Goal: Use online tool/utility: Utilize a website feature to perform a specific function

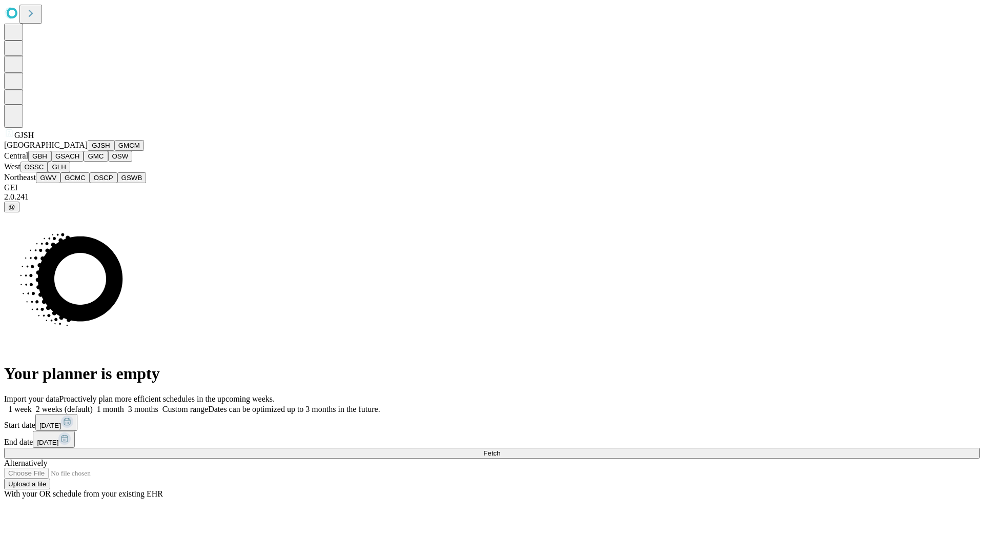
click at [88, 151] on button "GJSH" at bounding box center [101, 145] width 27 height 11
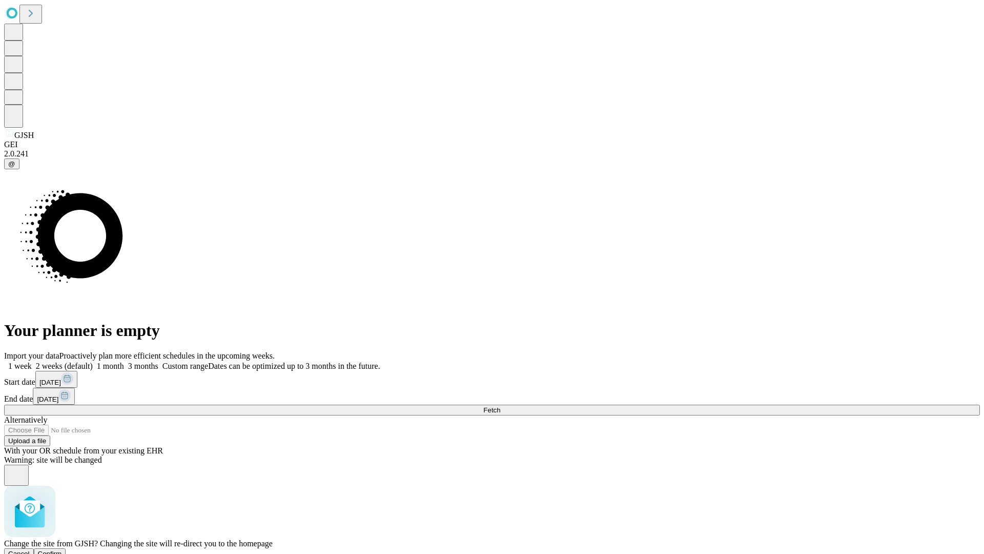
click at [62, 550] on span "Confirm" at bounding box center [50, 554] width 24 height 8
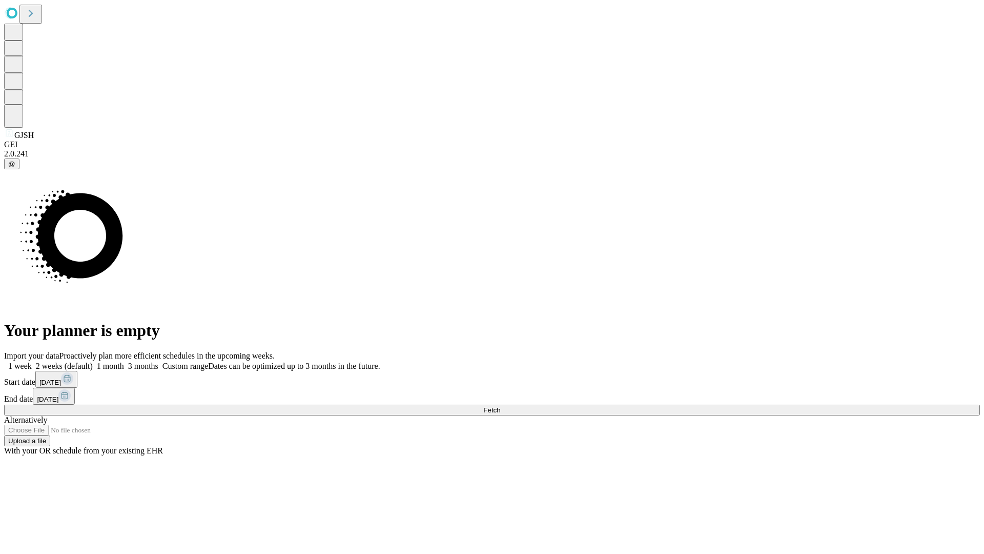
click at [93, 361] on label "2 weeks (default)" at bounding box center [62, 365] width 61 height 9
click at [500, 406] on span "Fetch" at bounding box center [491, 410] width 17 height 8
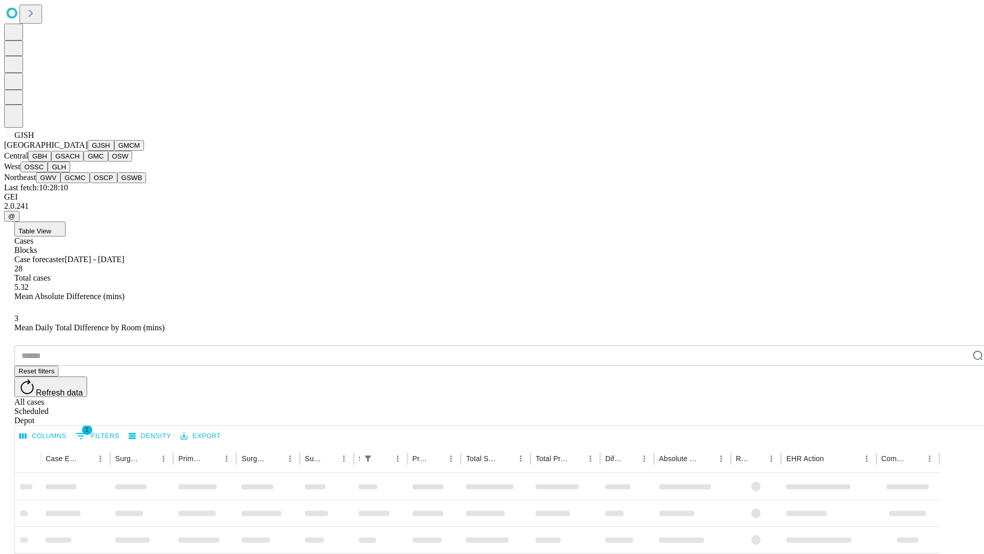
click at [114, 151] on button "GMCM" at bounding box center [129, 145] width 30 height 11
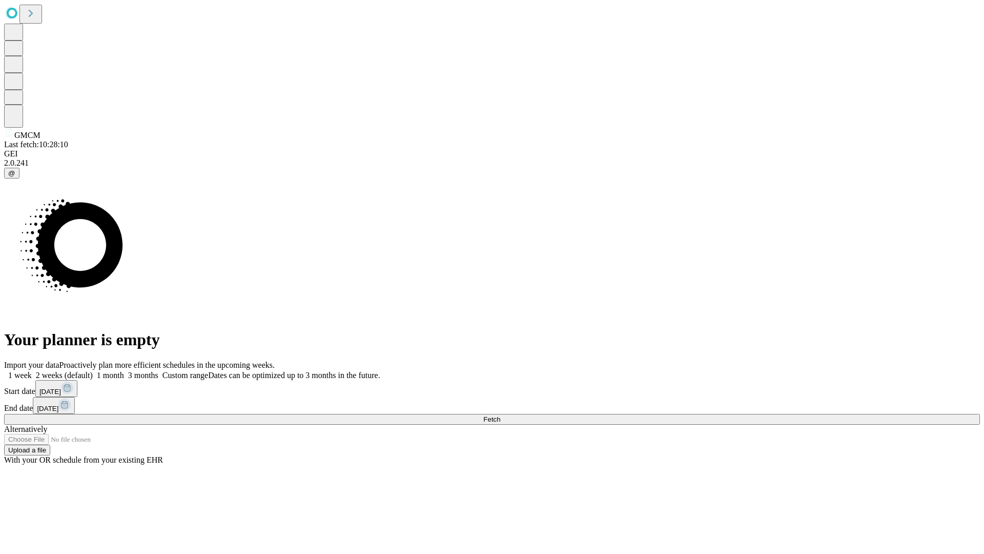
click at [500, 415] on span "Fetch" at bounding box center [491, 419] width 17 height 8
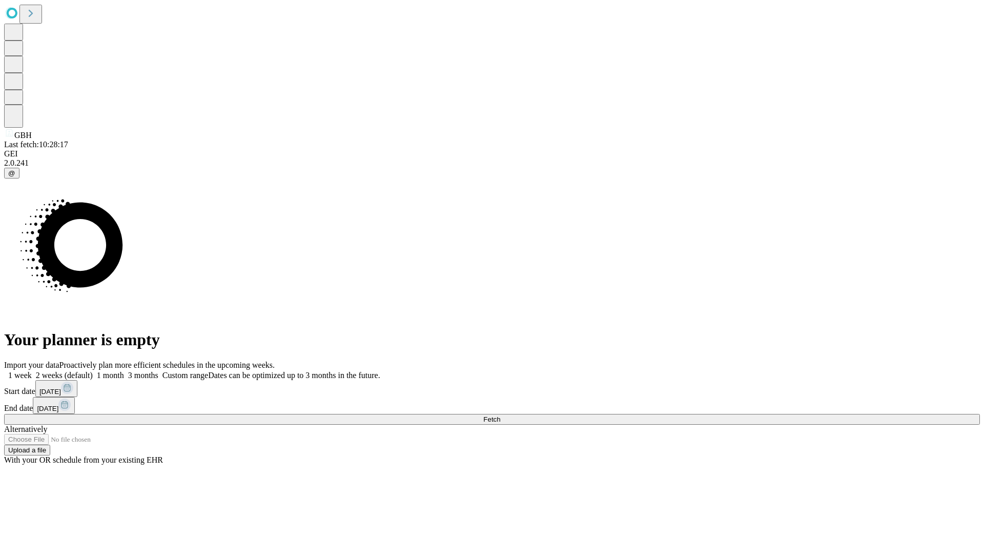
click at [500, 415] on span "Fetch" at bounding box center [491, 419] width 17 height 8
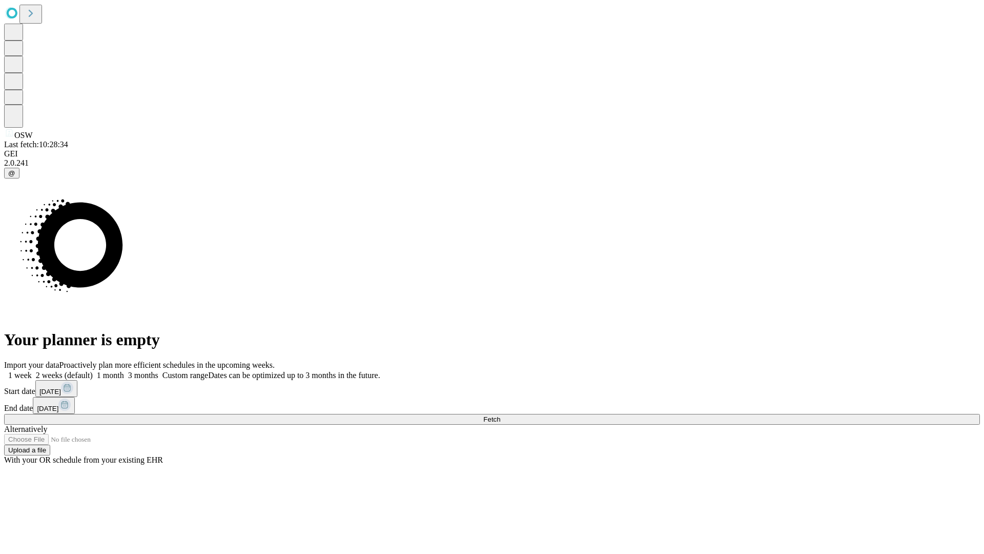
click at [500, 415] on span "Fetch" at bounding box center [491, 419] width 17 height 8
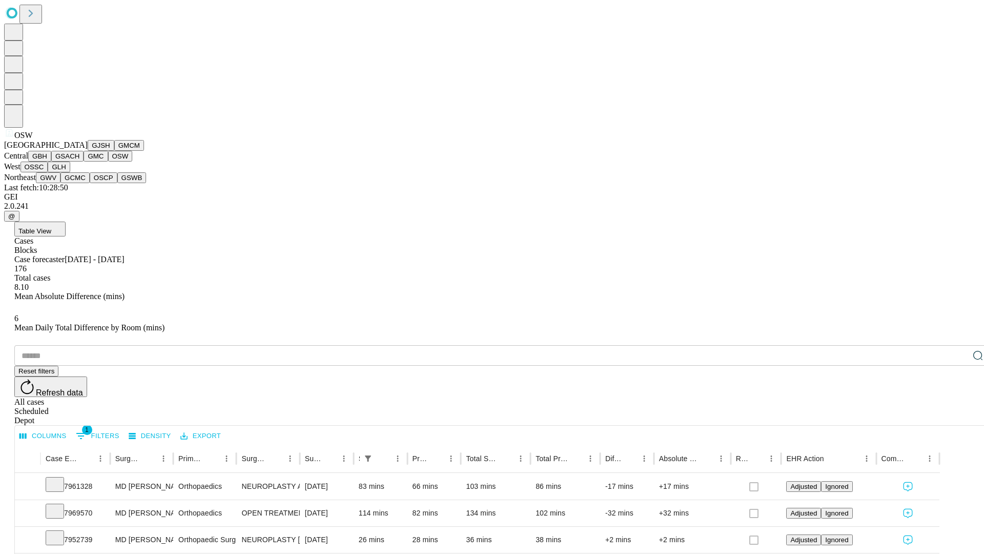
click at [48, 172] on button "OSSC" at bounding box center [35, 166] width 28 height 11
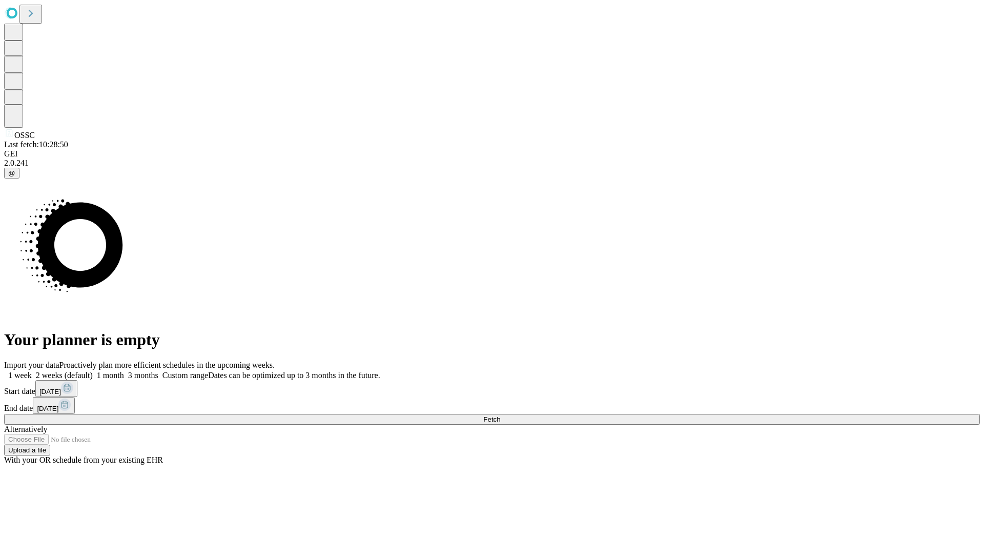
click at [93, 371] on label "2 weeks (default)" at bounding box center [62, 375] width 61 height 9
click at [500, 415] on span "Fetch" at bounding box center [491, 419] width 17 height 8
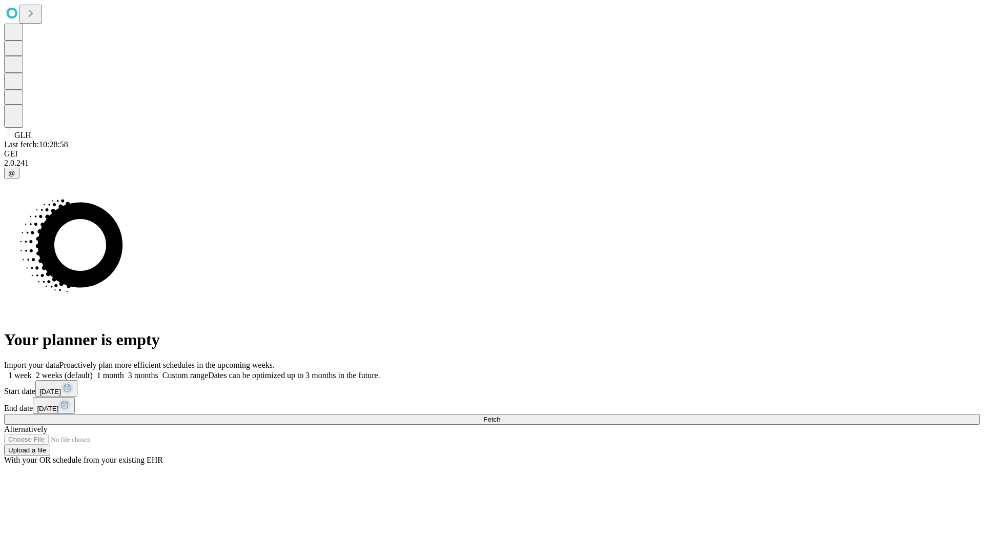
click at [500, 415] on span "Fetch" at bounding box center [491, 419] width 17 height 8
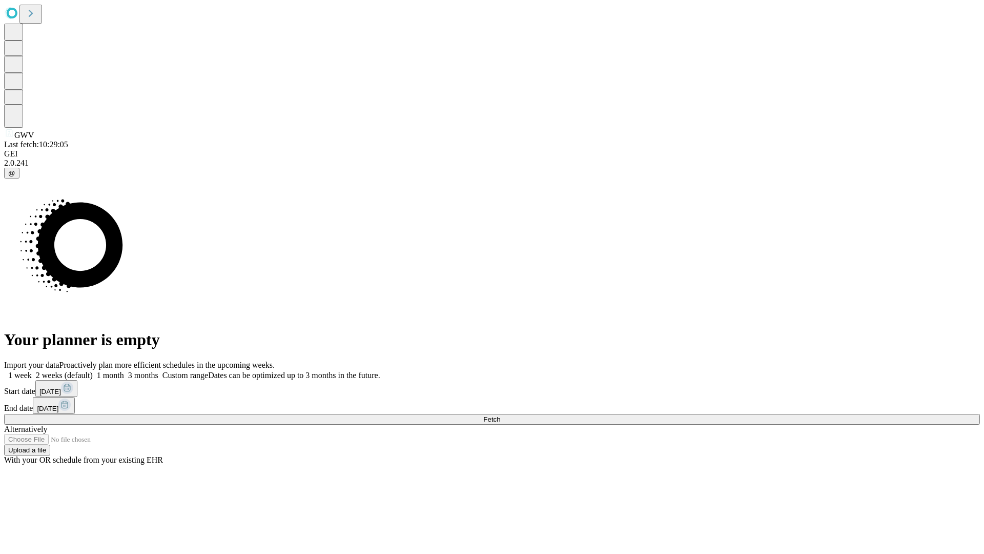
click at [93, 371] on label "2 weeks (default)" at bounding box center [62, 375] width 61 height 9
click at [500, 415] on span "Fetch" at bounding box center [491, 419] width 17 height 8
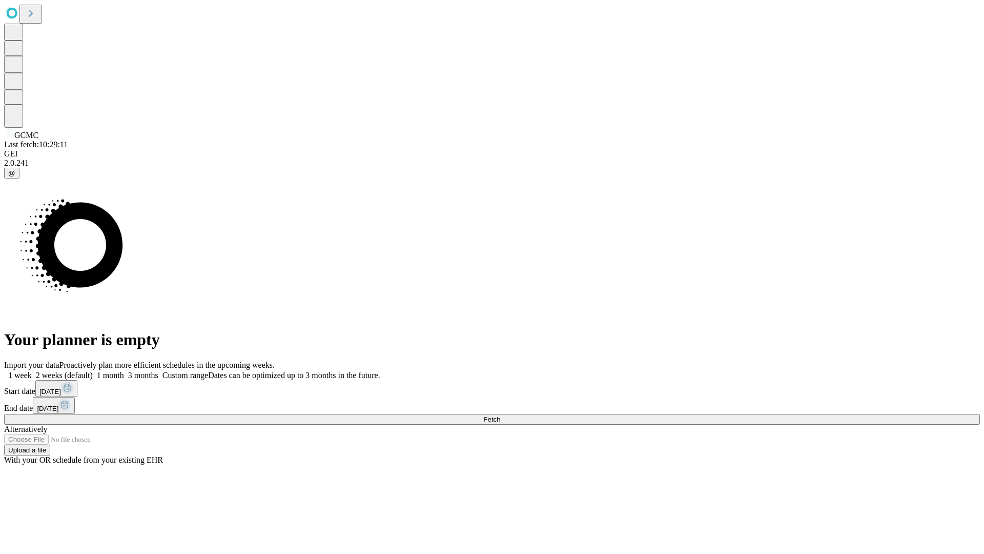
click at [93, 371] on label "2 weeks (default)" at bounding box center [62, 375] width 61 height 9
click at [500, 415] on span "Fetch" at bounding box center [491, 419] width 17 height 8
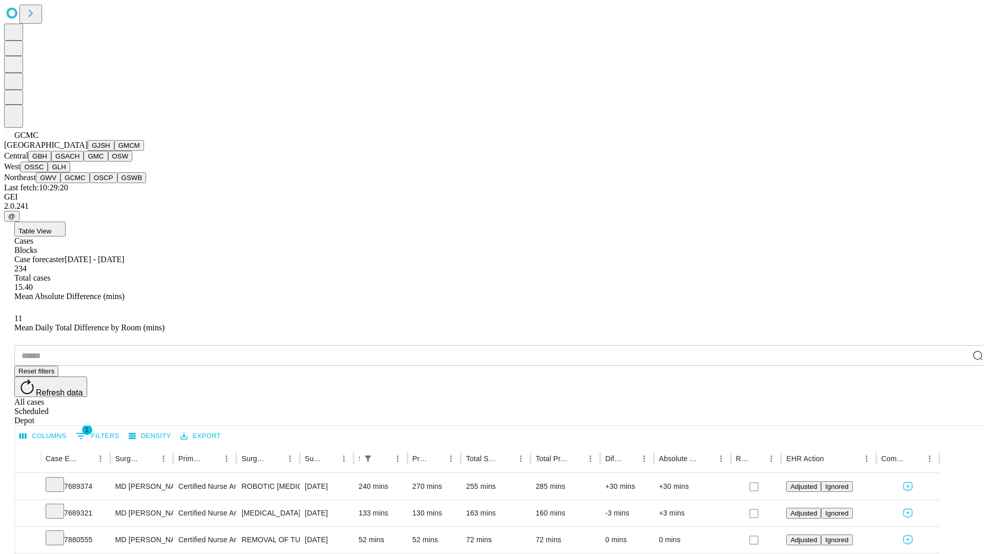
click at [90, 183] on button "OSCP" at bounding box center [104, 177] width 28 height 11
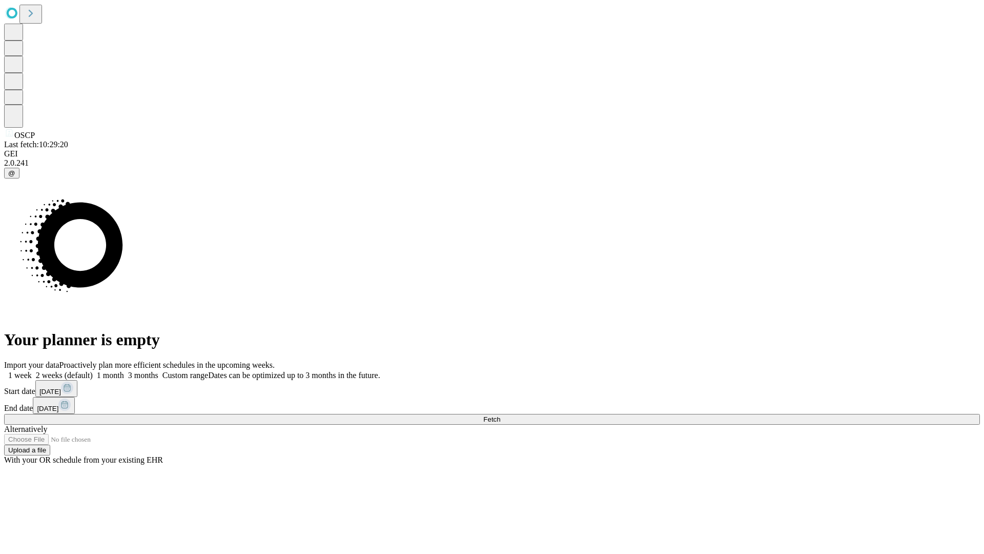
click at [93, 371] on label "2 weeks (default)" at bounding box center [62, 375] width 61 height 9
click at [500, 415] on span "Fetch" at bounding box center [491, 419] width 17 height 8
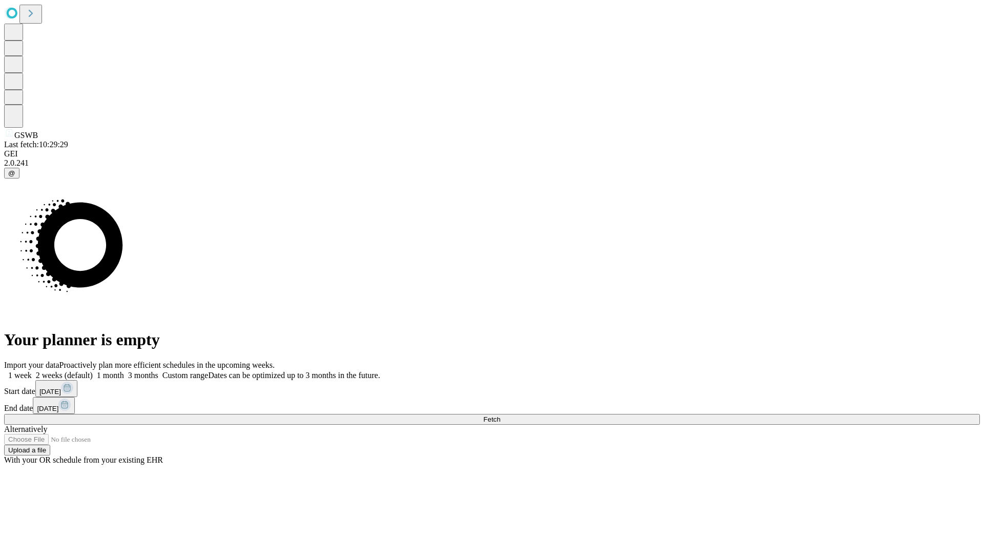
click at [93, 371] on label "2 weeks (default)" at bounding box center [62, 375] width 61 height 9
click at [500, 415] on span "Fetch" at bounding box center [491, 419] width 17 height 8
